Goal: Information Seeking & Learning: Learn about a topic

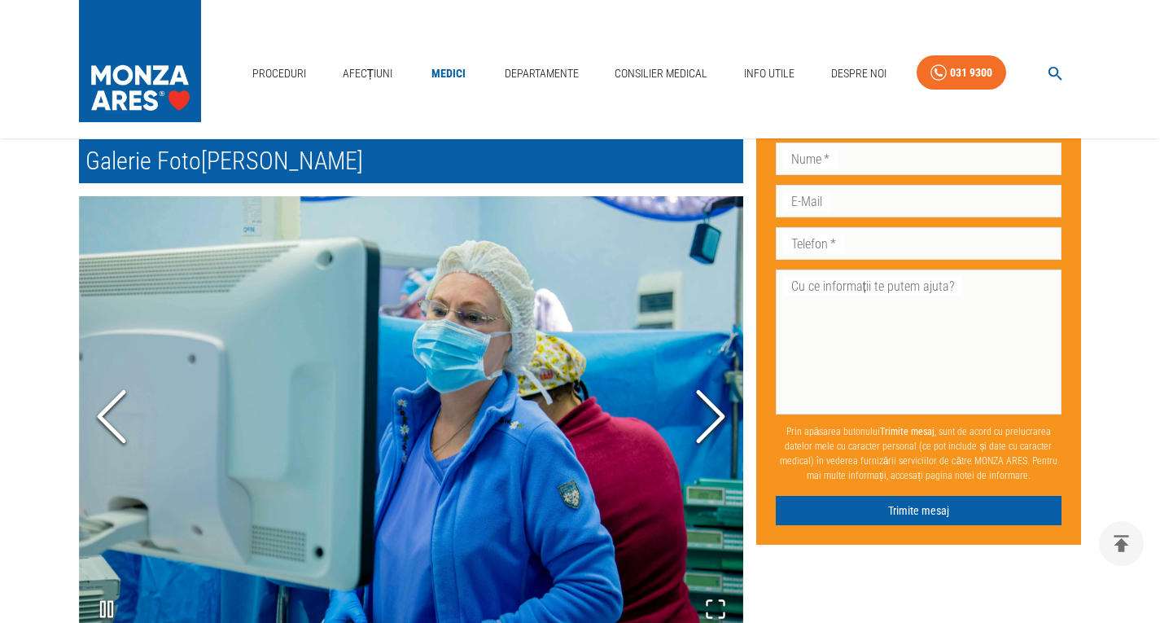
scroll to position [814, 0]
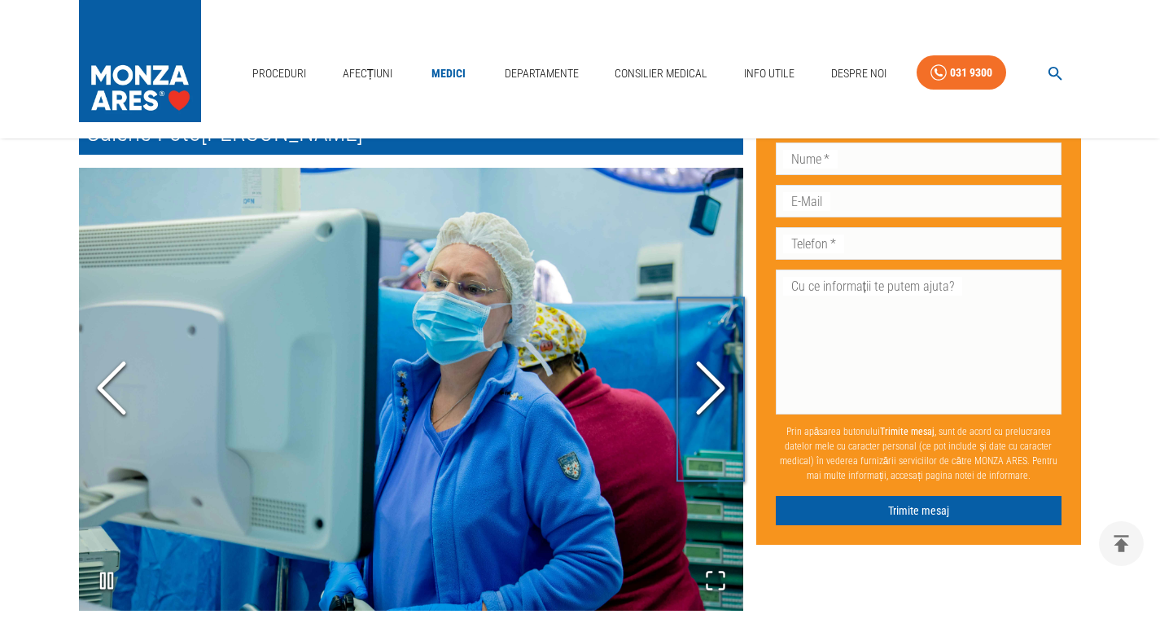
click at [700, 382] on icon "Next Slide" at bounding box center [710, 388] width 49 height 98
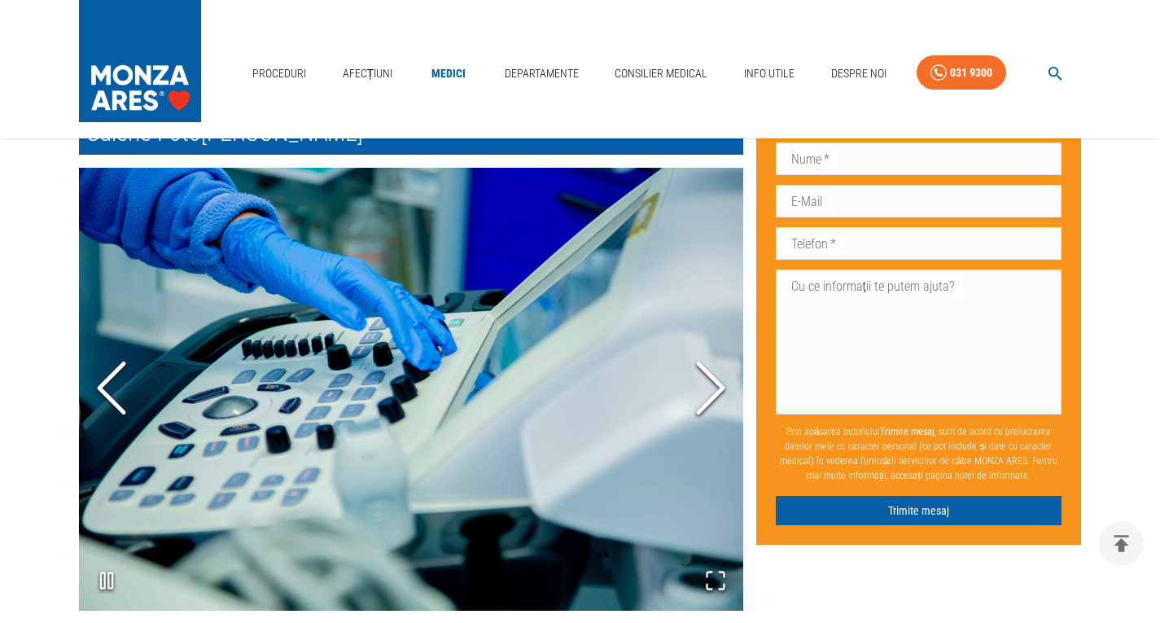
click at [700, 382] on icon "Next Slide" at bounding box center [710, 388] width 49 height 98
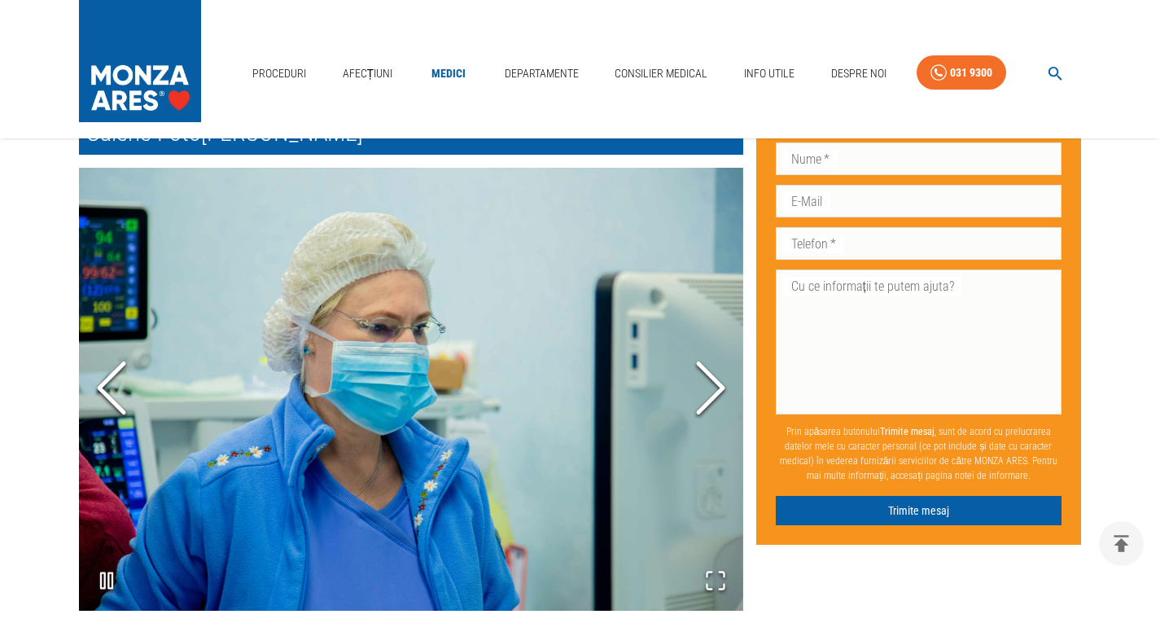
click at [700, 382] on icon "Next Slide" at bounding box center [710, 388] width 49 height 98
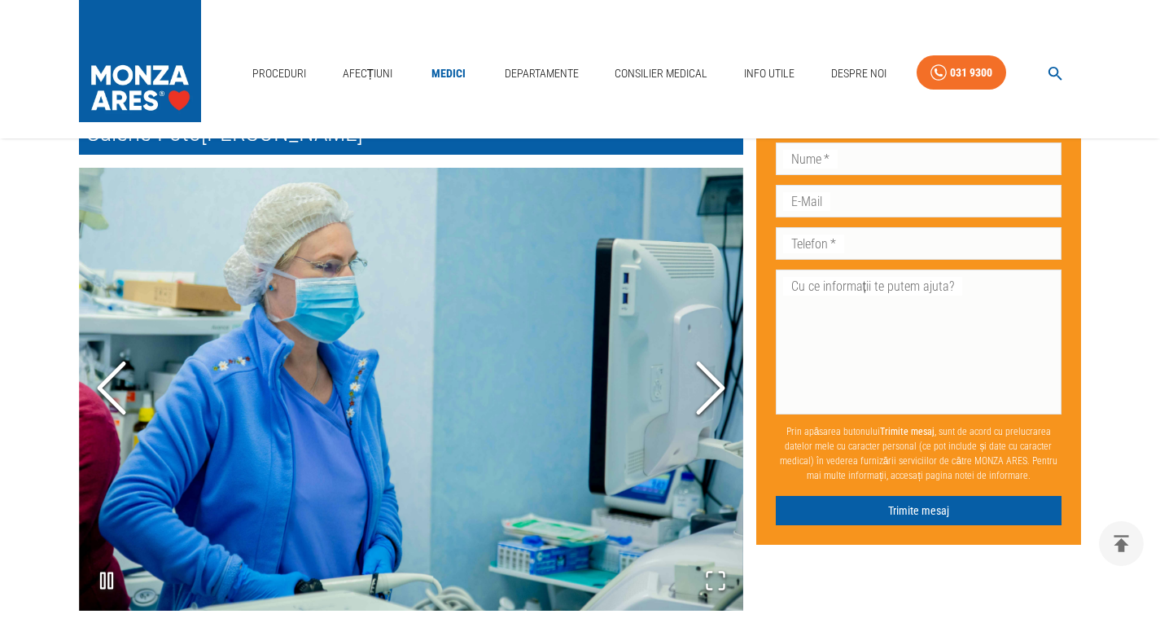
click at [700, 382] on icon "Next Slide" at bounding box center [710, 388] width 49 height 98
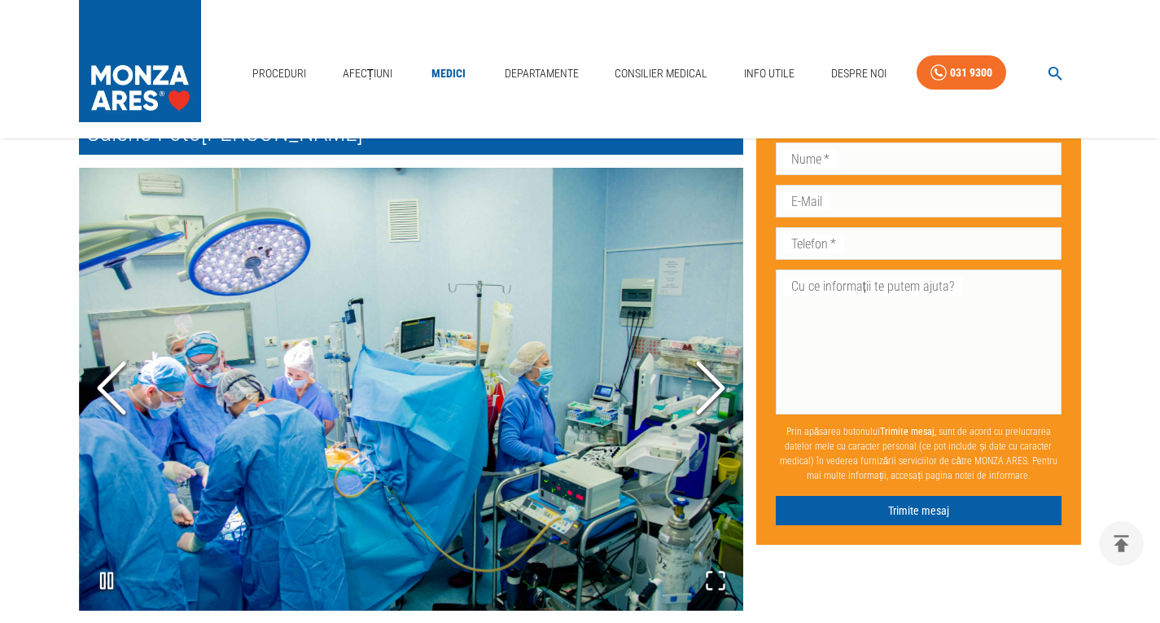
click at [700, 382] on icon "Next Slide" at bounding box center [710, 388] width 49 height 98
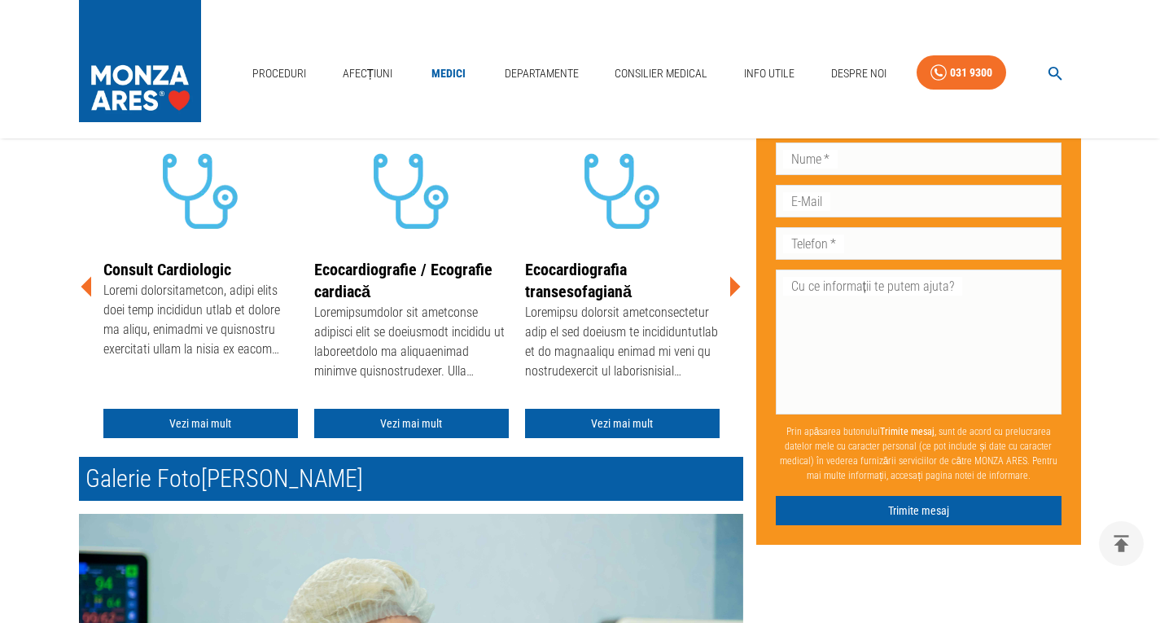
scroll to position [266, 0]
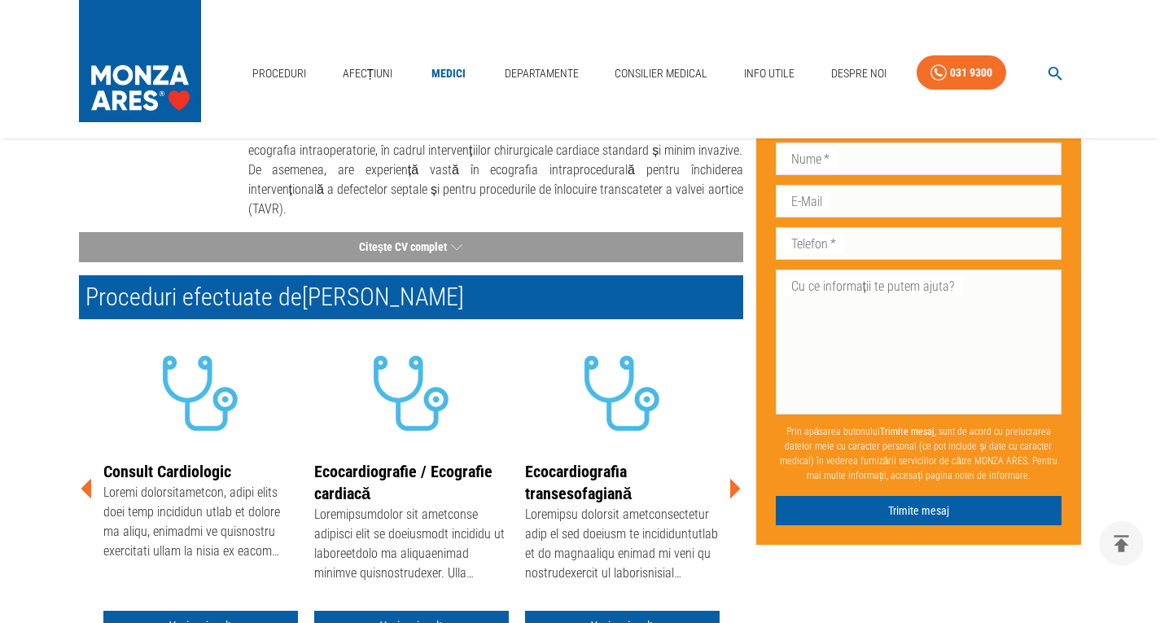
click at [729, 477] on icon at bounding box center [734, 488] width 49 height 49
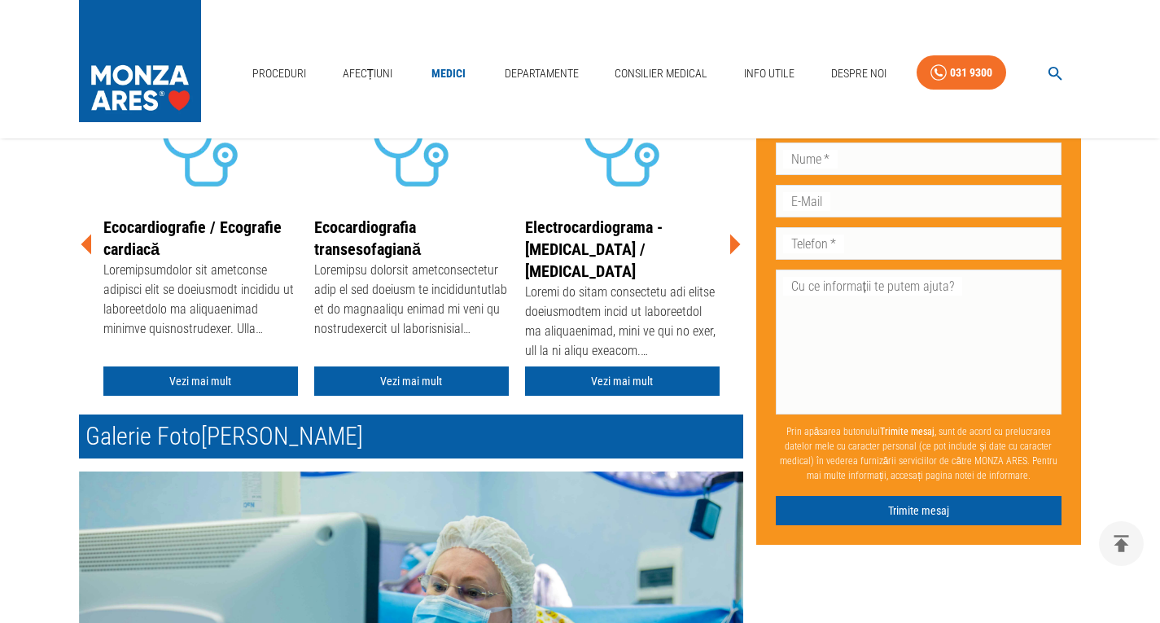
scroll to position [347, 0]
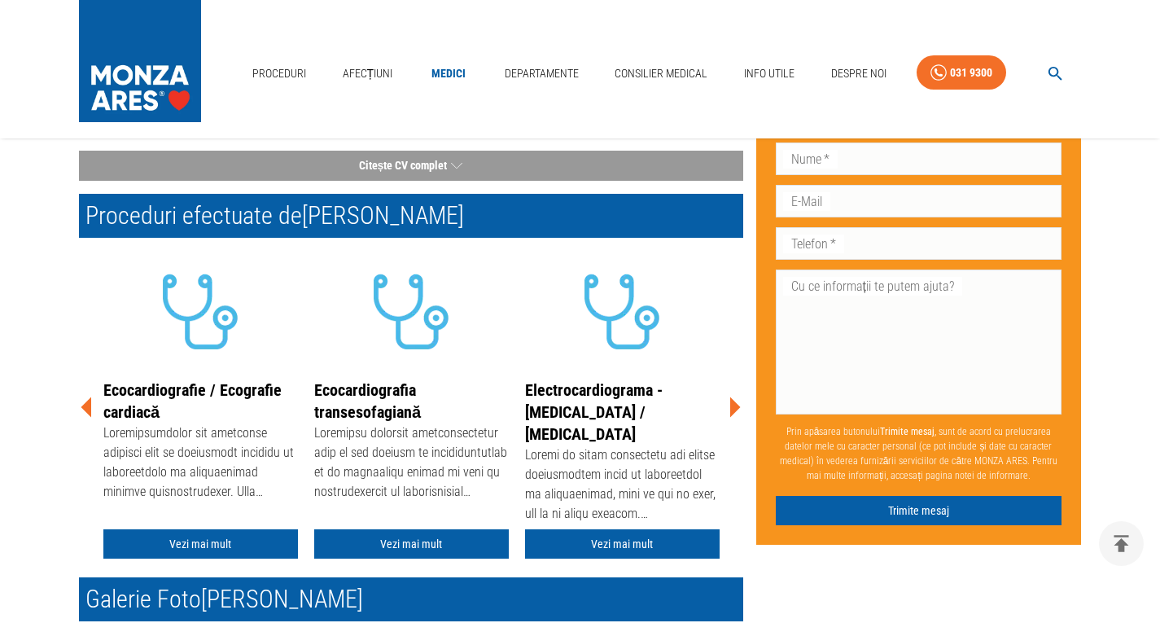
click at [729, 387] on icon at bounding box center [734, 406] width 49 height 49
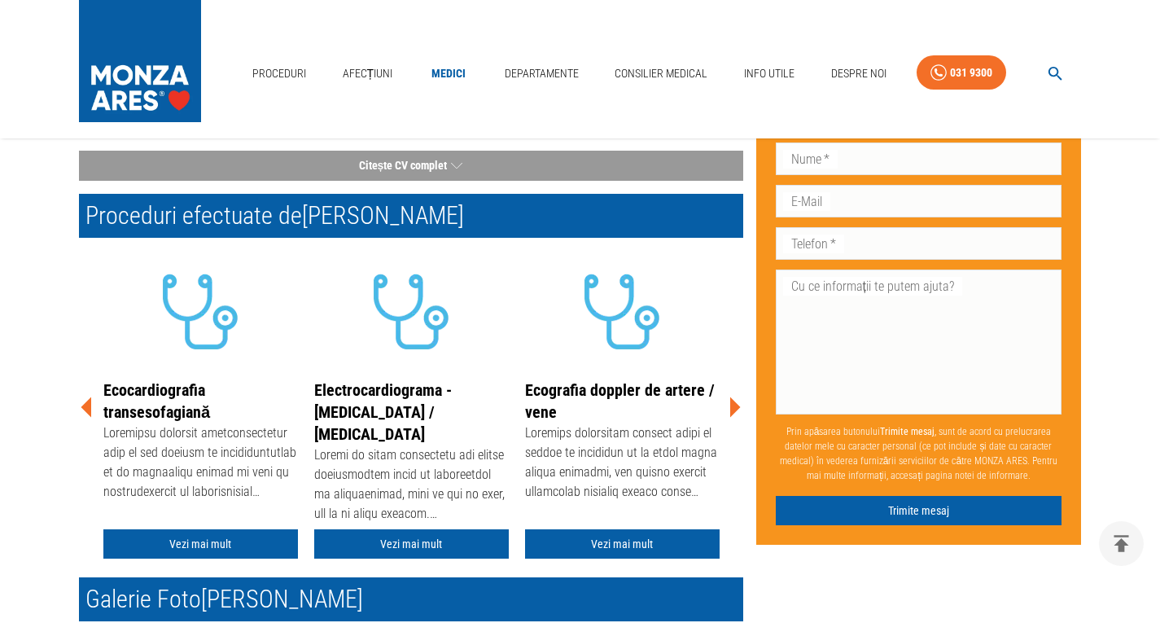
click at [729, 387] on icon at bounding box center [734, 406] width 49 height 49
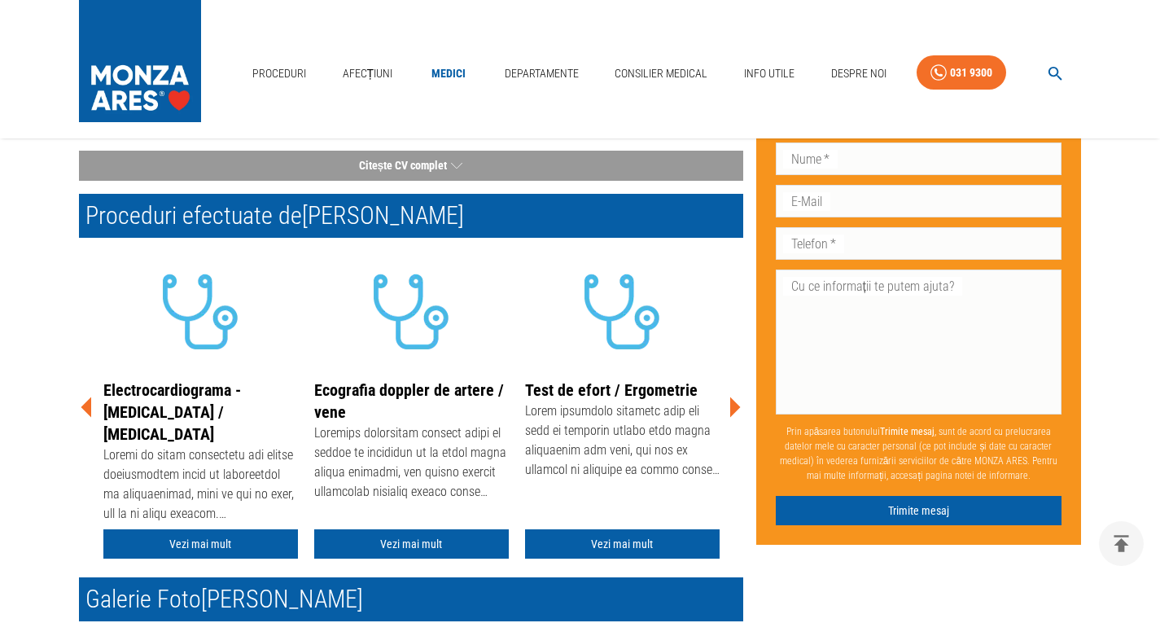
click at [729, 387] on icon at bounding box center [734, 406] width 49 height 49
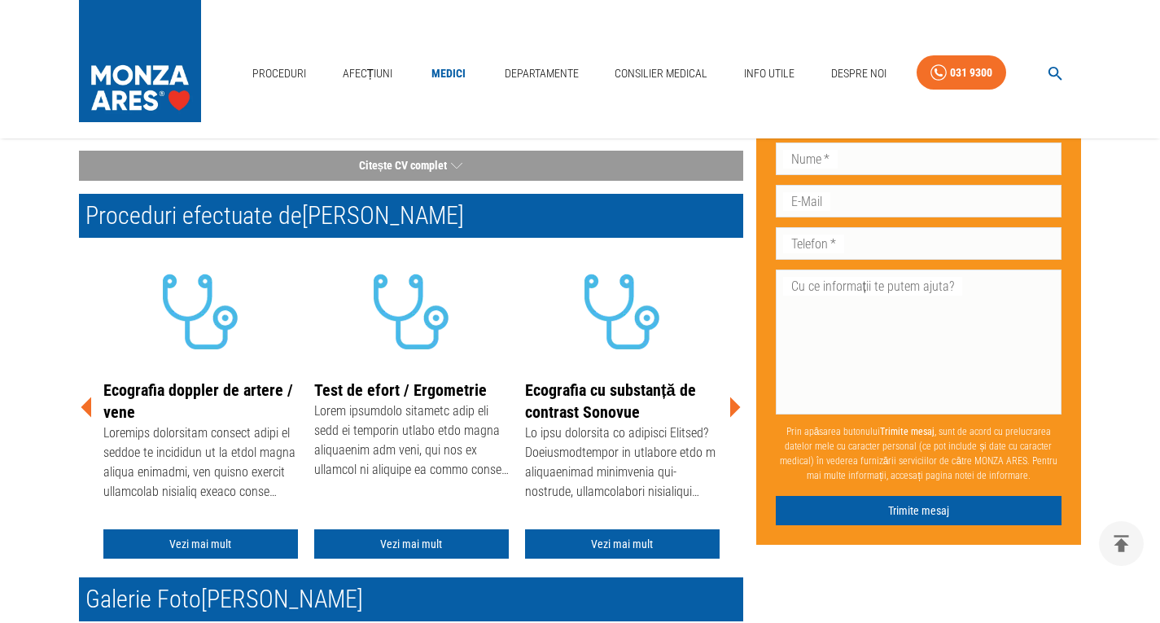
click at [733, 397] on icon at bounding box center [735, 407] width 11 height 20
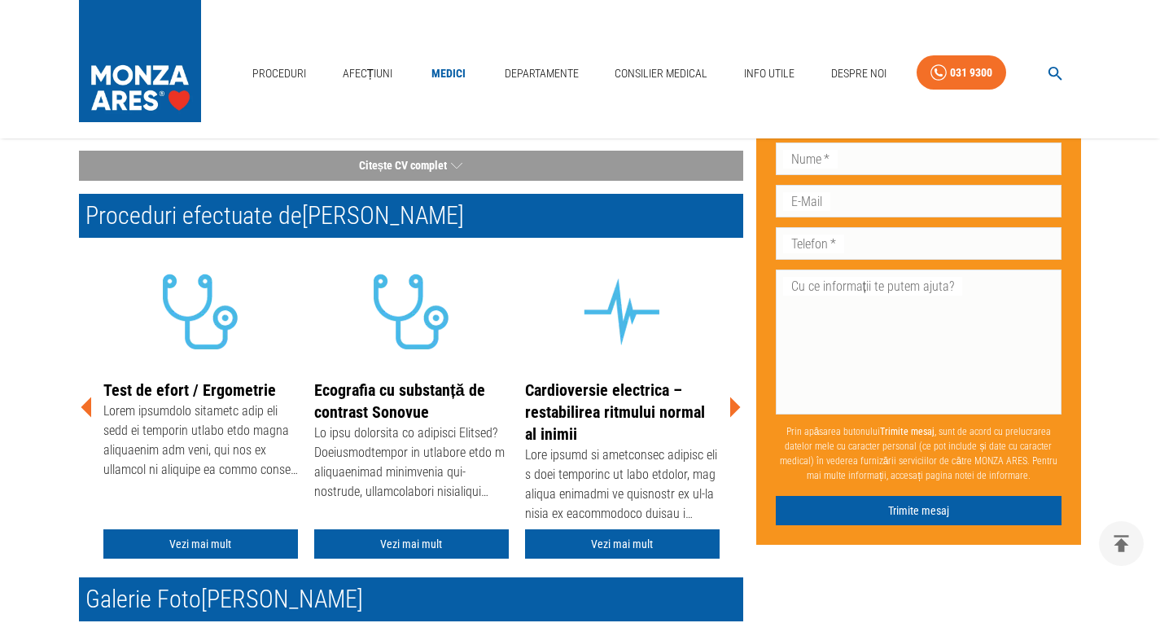
click at [638, 387] on link "Cardioversie electrica – restabilirea ritmului normal al inimii" at bounding box center [615, 411] width 180 height 63
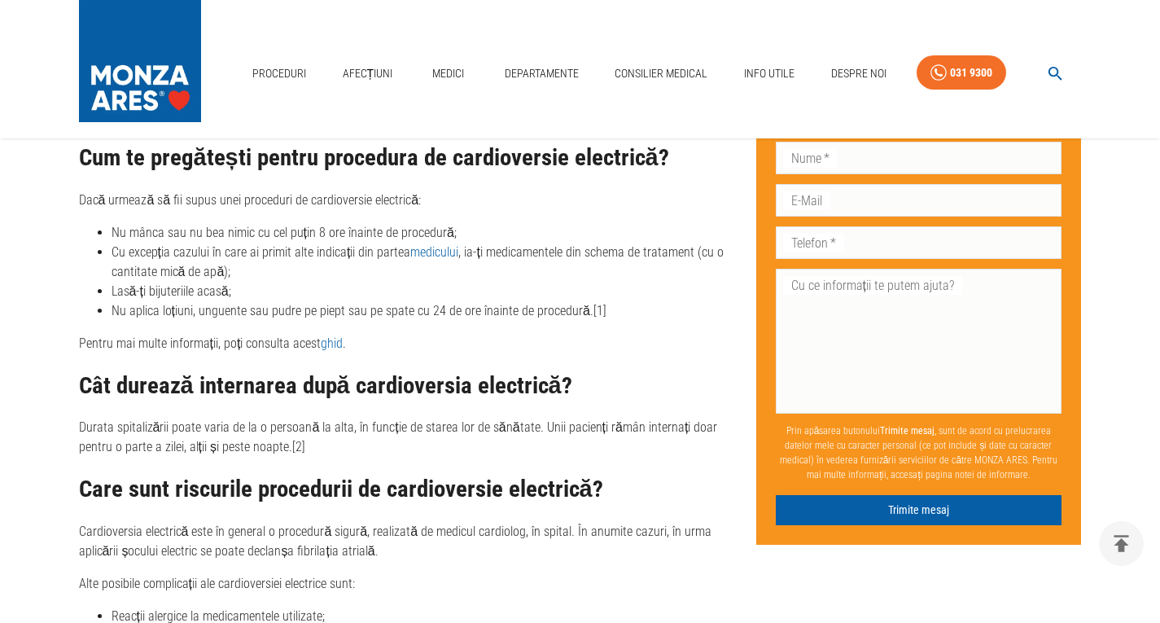
scroll to position [3418, 0]
